Goal: Information Seeking & Learning: Learn about a topic

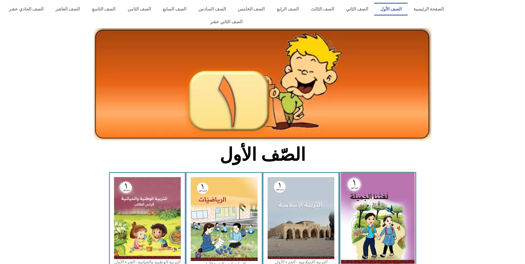
click at [378, 180] on img at bounding box center [378, 218] width 74 height 91
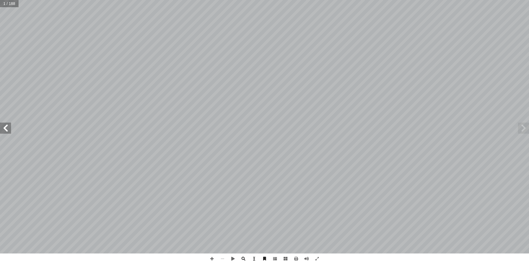
click at [275, 260] on span at bounding box center [275, 258] width 11 height 11
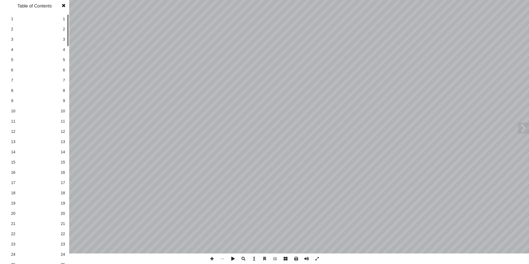
click at [60, 254] on link "24 24" at bounding box center [34, 254] width 62 height 10
click at [63, 6] on span at bounding box center [64, 5] width 10 height 11
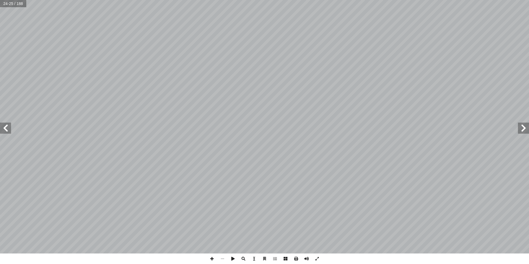
click at [3, 127] on span at bounding box center [5, 128] width 11 height 11
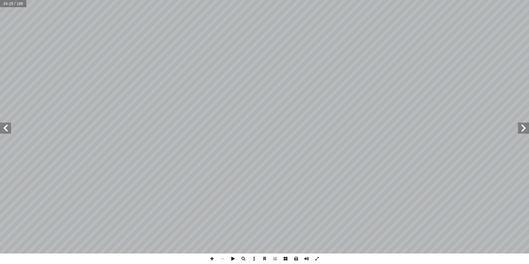
click at [3, 127] on span at bounding box center [5, 128] width 11 height 11
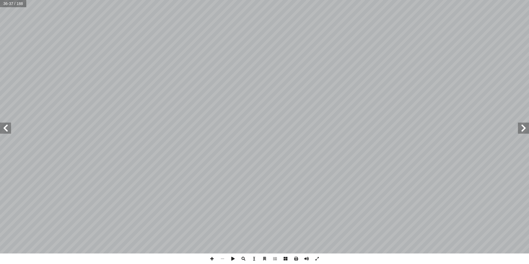
click at [8, 128] on span at bounding box center [5, 128] width 11 height 11
click at [7, 132] on span at bounding box center [5, 128] width 11 height 11
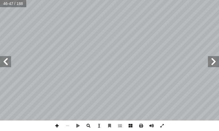
click at [57, 127] on span at bounding box center [57, 126] width 11 height 11
click at [61, 123] on span at bounding box center [57, 126] width 11 height 11
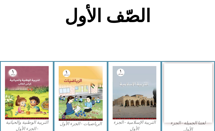
scroll to position [138, 0]
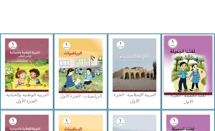
click at [194, 84] on img at bounding box center [188, 65] width 48 height 59
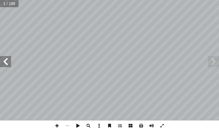
click at [5, 61] on span at bounding box center [5, 61] width 11 height 11
click at [4, 60] on span at bounding box center [5, 61] width 11 height 11
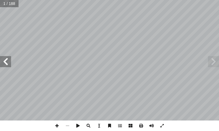
click at [4, 60] on span at bounding box center [5, 61] width 11 height 11
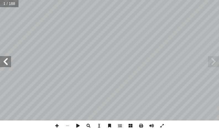
click at [4, 60] on span at bounding box center [5, 61] width 11 height 11
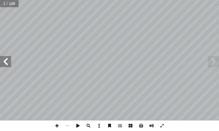
click at [4, 59] on span at bounding box center [5, 61] width 11 height 11
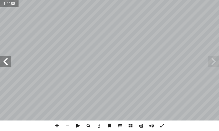
click at [4, 59] on span at bounding box center [5, 61] width 11 height 11
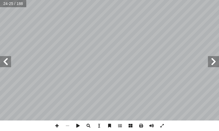
click at [4, 59] on span at bounding box center [5, 61] width 11 height 11
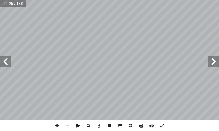
click at [4, 59] on span at bounding box center [5, 61] width 11 height 11
click at [4, 58] on span at bounding box center [5, 61] width 11 height 11
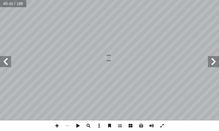
click at [4, 58] on span at bounding box center [5, 61] width 11 height 11
click at [214, 61] on span at bounding box center [213, 61] width 11 height 11
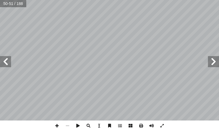
click at [214, 61] on span at bounding box center [213, 61] width 11 height 11
click at [60, 124] on span at bounding box center [57, 126] width 11 height 11
click at [216, 126] on div "مو مي ميموما : ُ ظ ِ ف ْ ل َ ن : أ ا َ ر ْ ق َ ن :) م لى ( َ ع ُّ ل ُ د َ ن :) …" at bounding box center [109, 65] width 219 height 131
click at [173, 37] on html "الصفحة الرئيسية الصف الأول الصف الثاني الصف الثالث الصف الرابع الصف الخامس الصف…" at bounding box center [109, 18] width 219 height 37
